Goal: Task Accomplishment & Management: Use online tool/utility

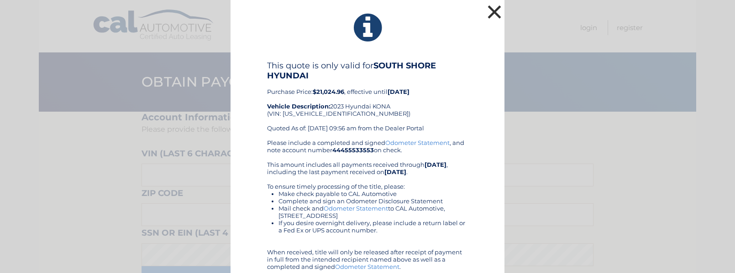
click at [488, 4] on button "×" at bounding box center [494, 12] width 18 height 18
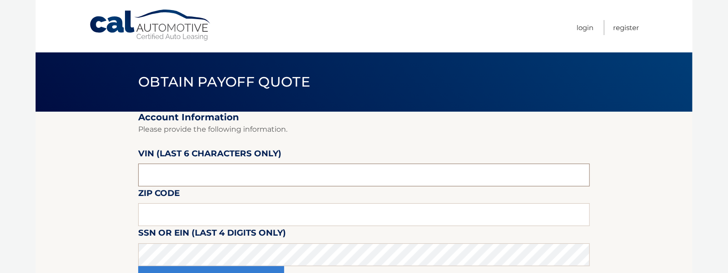
click at [279, 173] on input "text" at bounding box center [364, 175] width 452 height 23
click at [189, 214] on input "text" at bounding box center [364, 215] width 452 height 23
type input "11001"
click at [199, 169] on input "text" at bounding box center [364, 175] width 452 height 23
click at [238, 175] on input "text" at bounding box center [364, 175] width 452 height 23
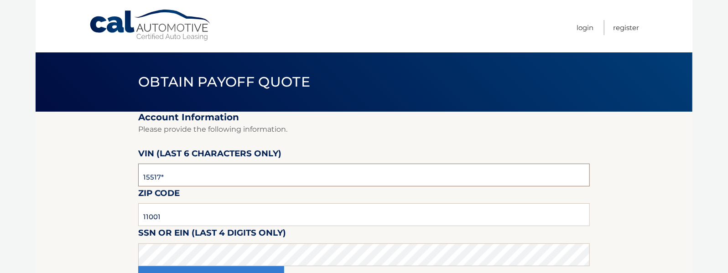
type input "155172"
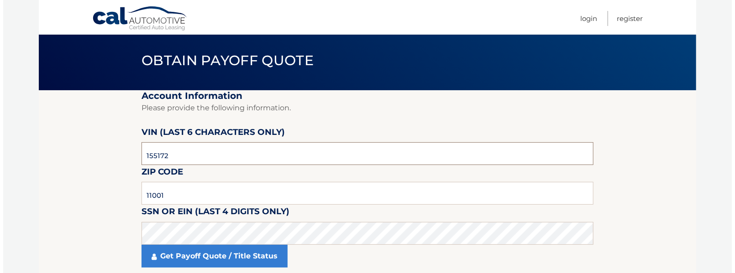
scroll to position [41, 0]
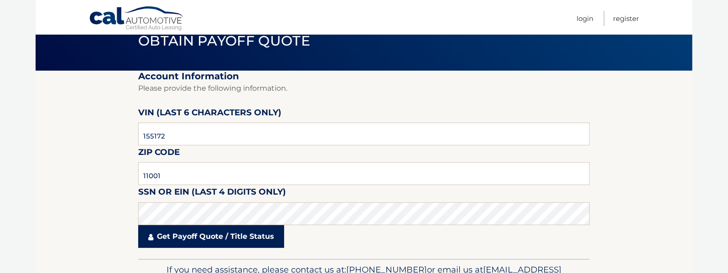
click at [247, 240] on link "Get Payoff Quote / Title Status" at bounding box center [211, 236] width 146 height 23
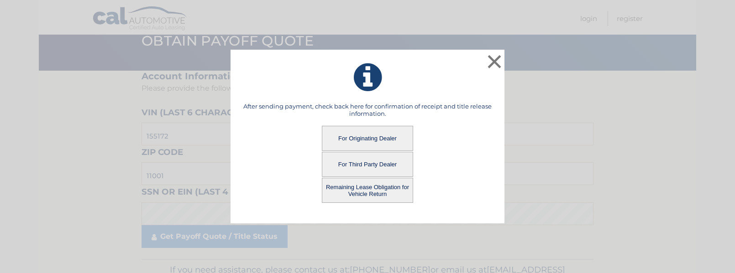
click at [369, 138] on button "For Originating Dealer" at bounding box center [367, 138] width 91 height 25
click at [352, 134] on button "For Originating Dealer" at bounding box center [367, 138] width 91 height 25
